Goal: Find specific page/section: Find specific page/section

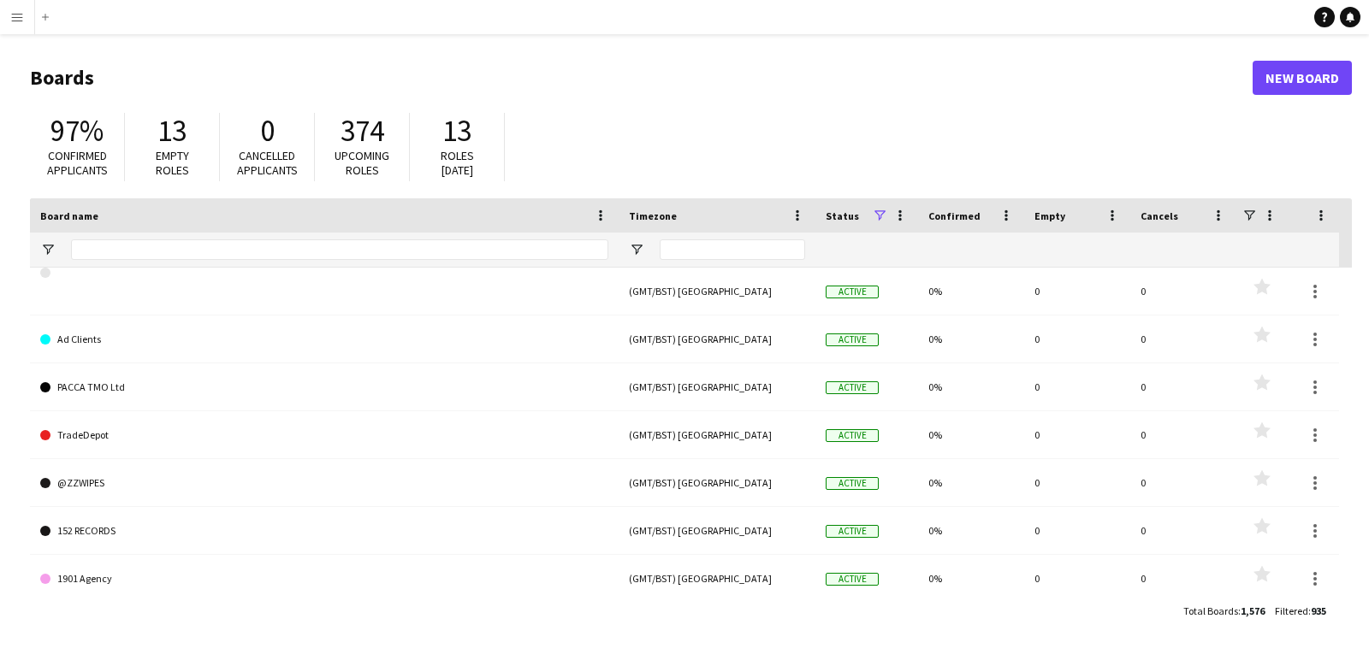
click at [20, 19] on app-icon "Menu" at bounding box center [17, 17] width 14 height 14
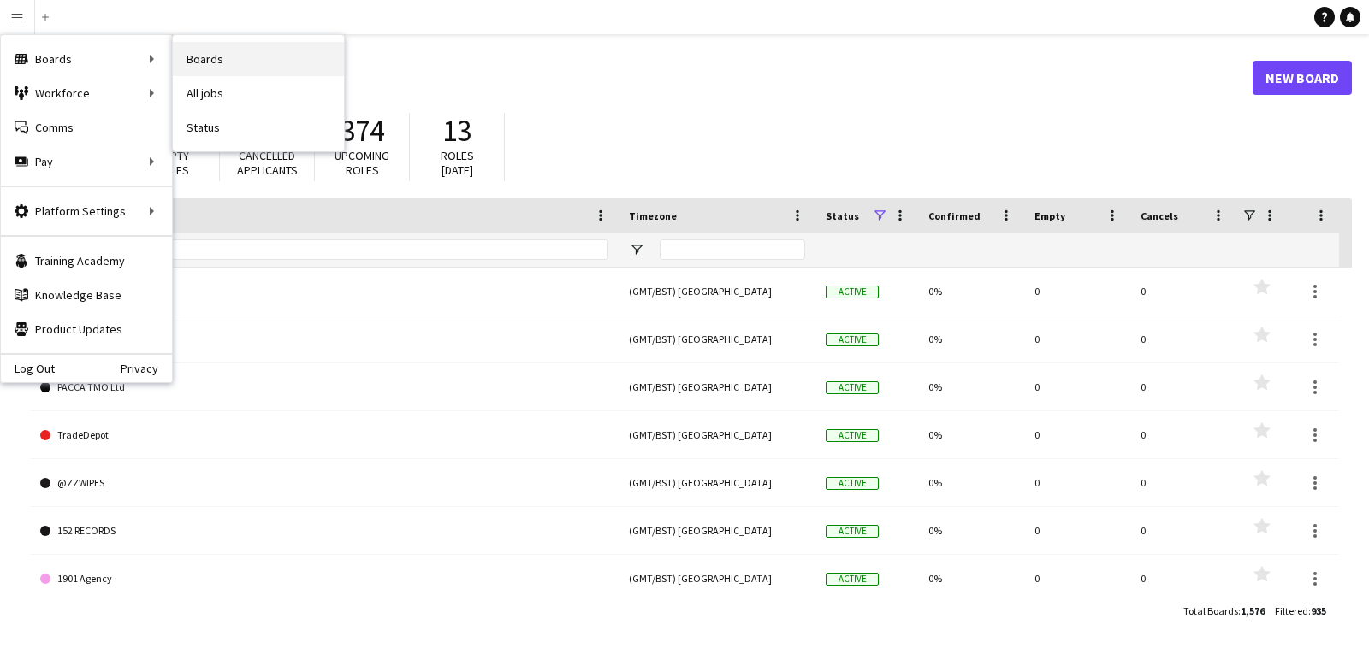
click at [216, 62] on link "Boards" at bounding box center [258, 59] width 171 height 34
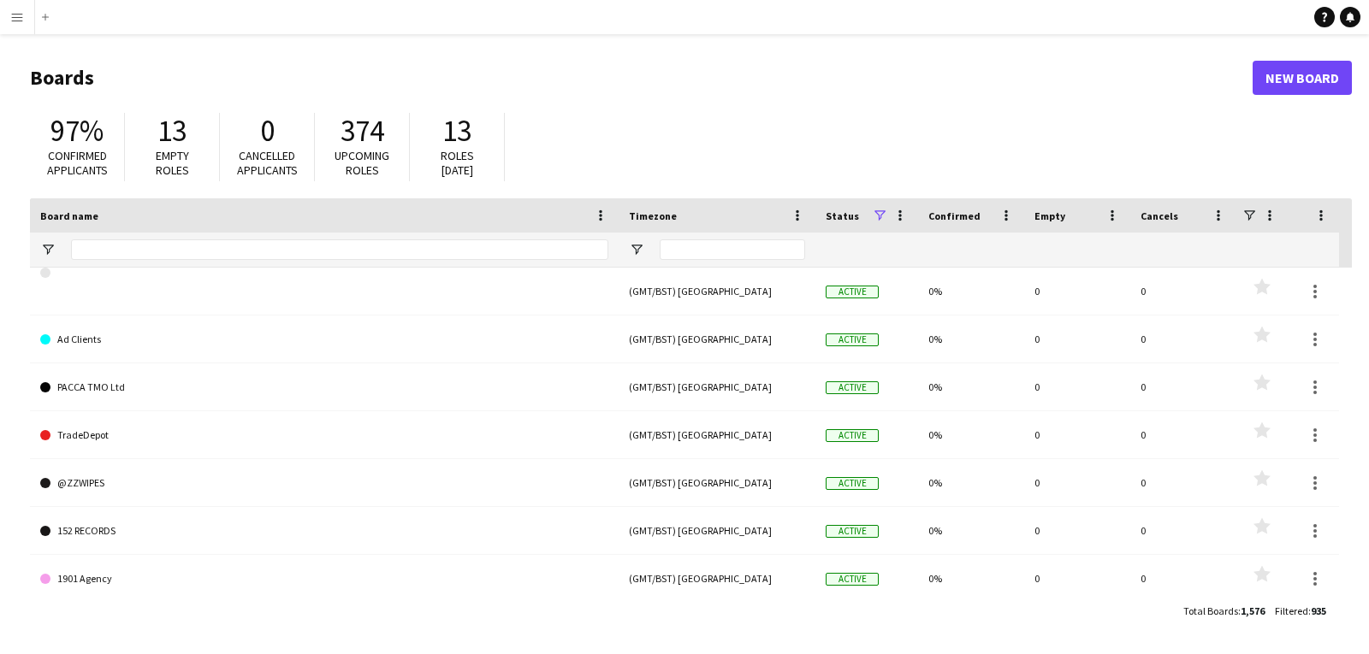
click at [18, 15] on app-icon "Menu" at bounding box center [17, 17] width 14 height 14
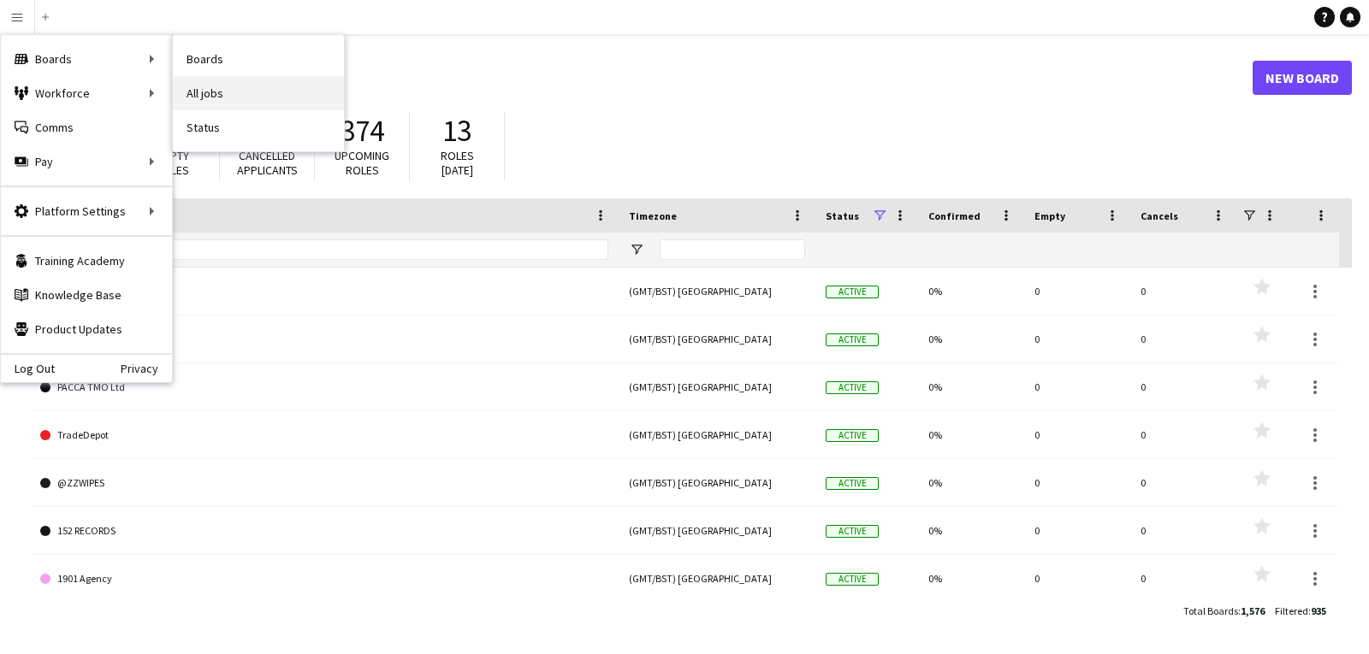
click at [258, 87] on link "All jobs" at bounding box center [258, 93] width 171 height 34
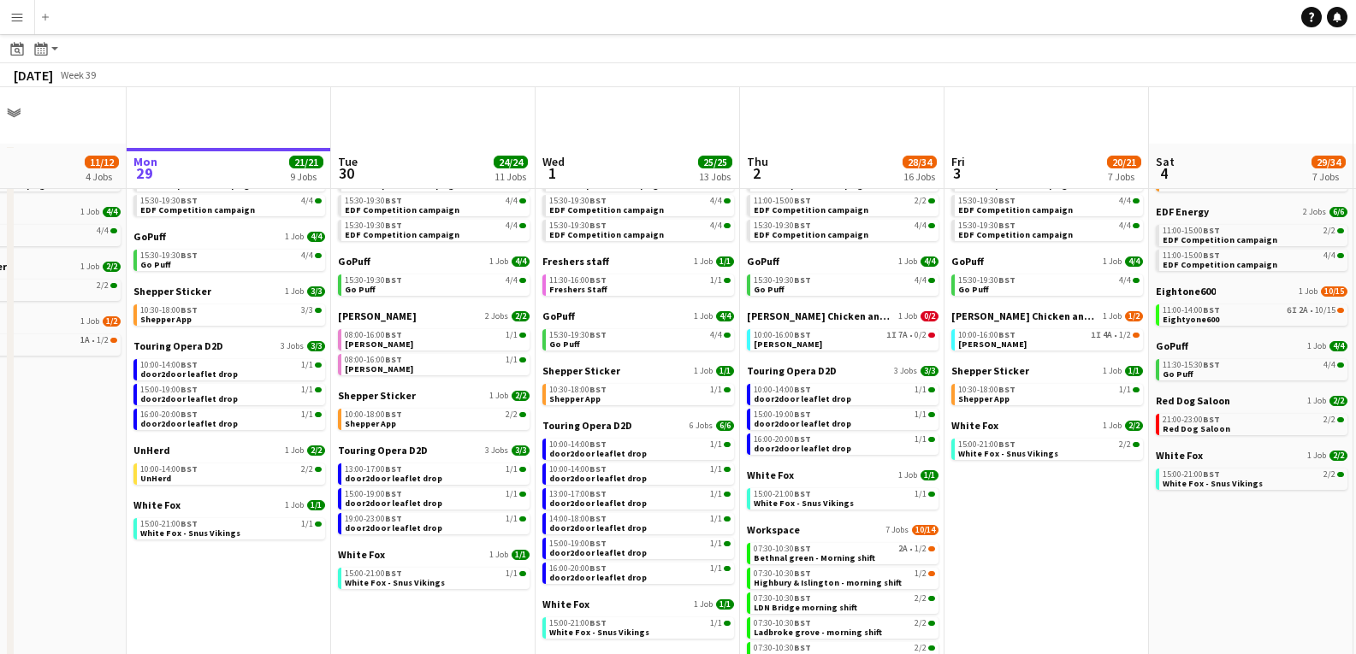
scroll to position [93, 0]
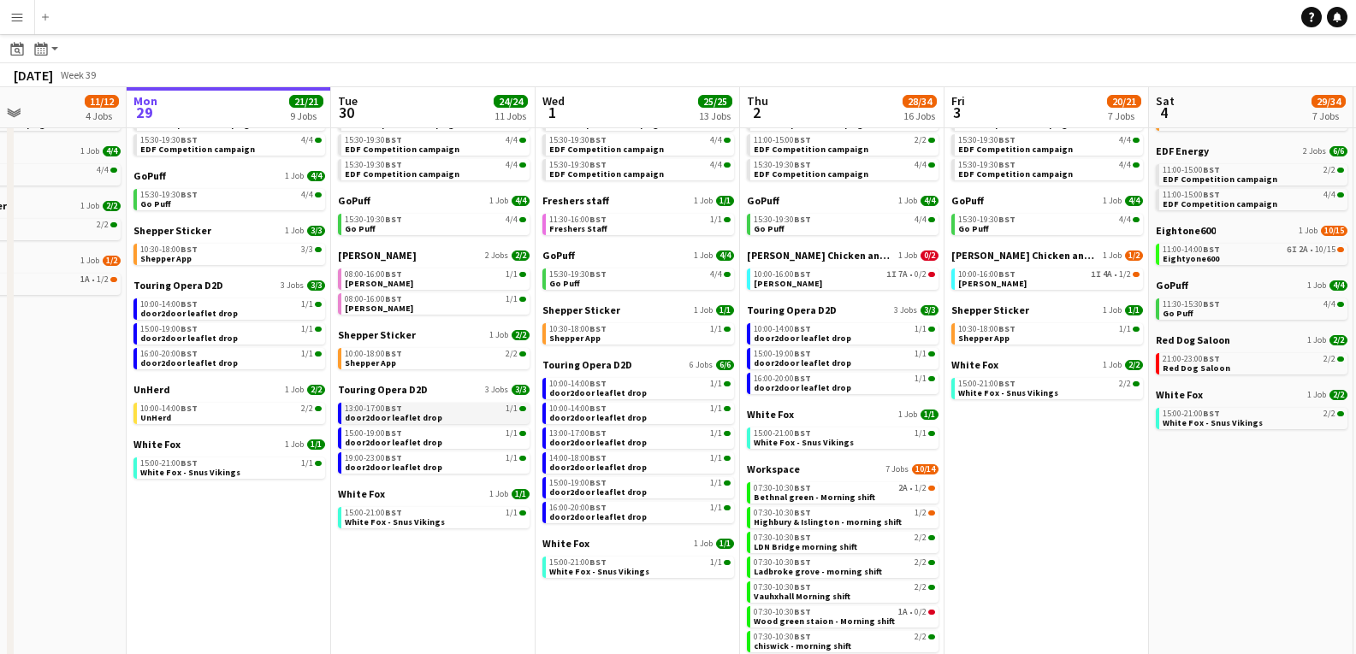
click at [464, 411] on div "13:00-17:00 BST 1/1" at bounding box center [435, 409] width 181 height 9
click at [225, 334] on span "door2door leaflet drop" at bounding box center [189, 338] width 98 height 11
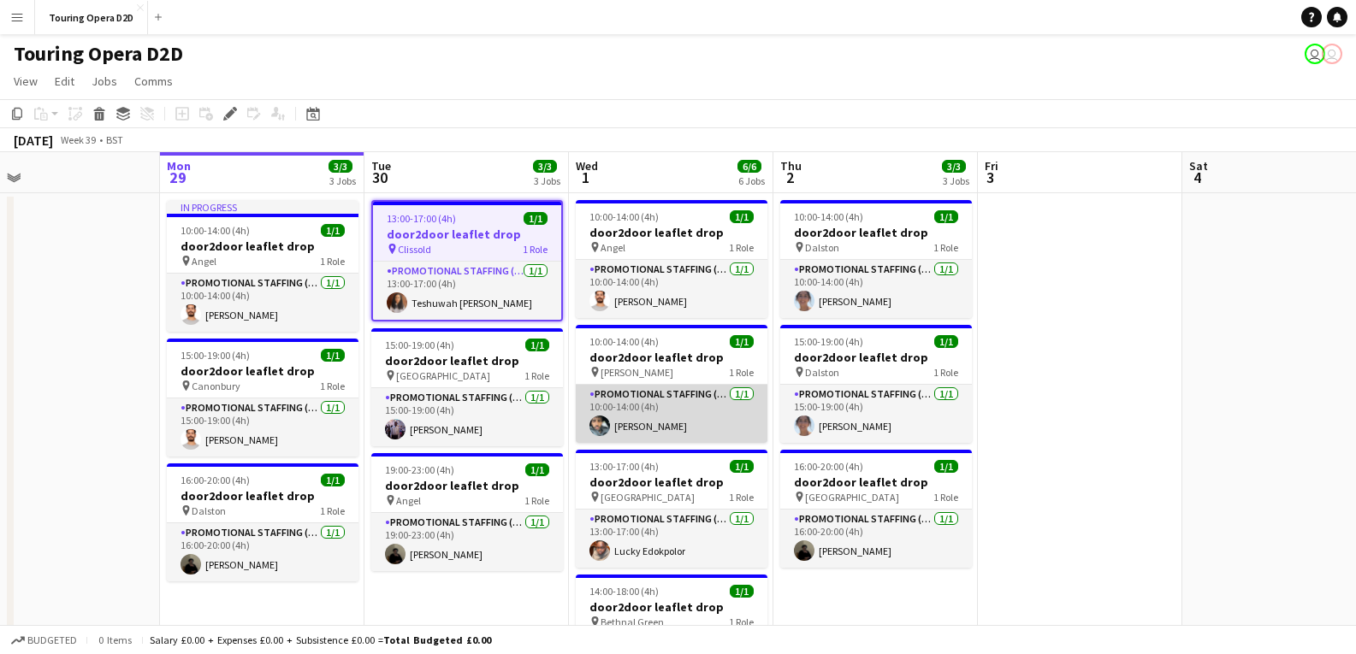
scroll to position [0, 656]
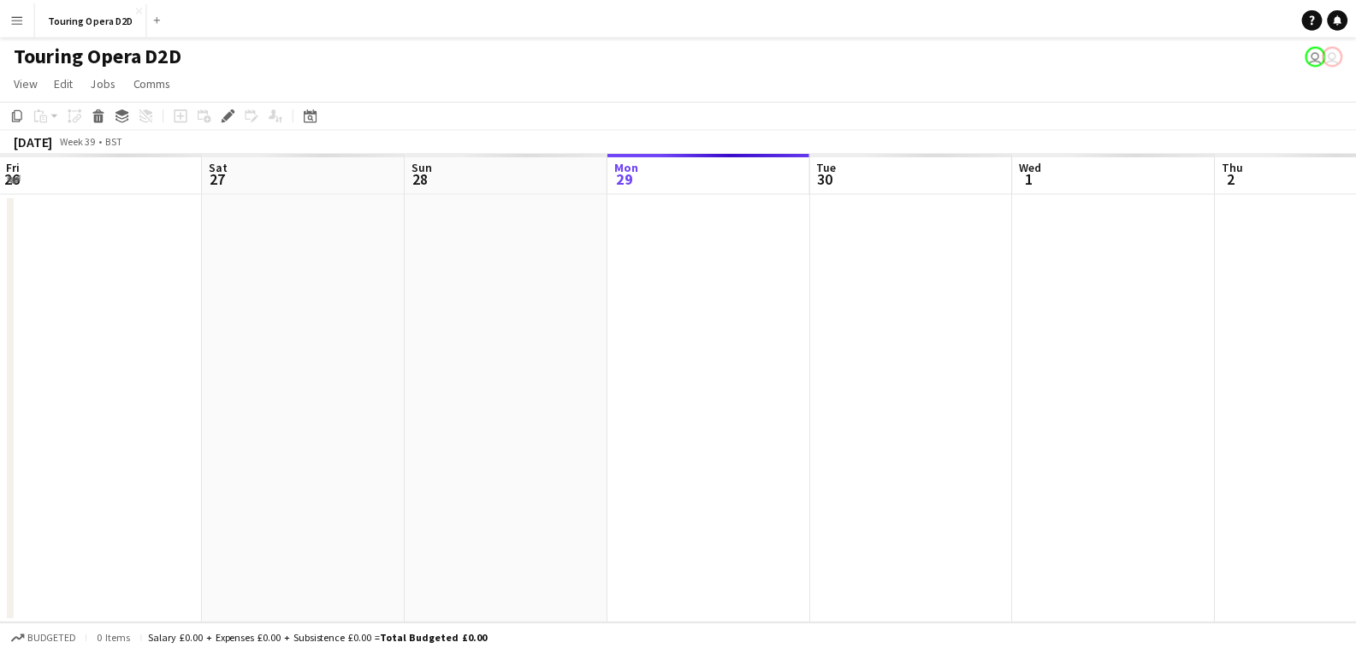
scroll to position [0, 588]
